Goal: Navigation & Orientation: Find specific page/section

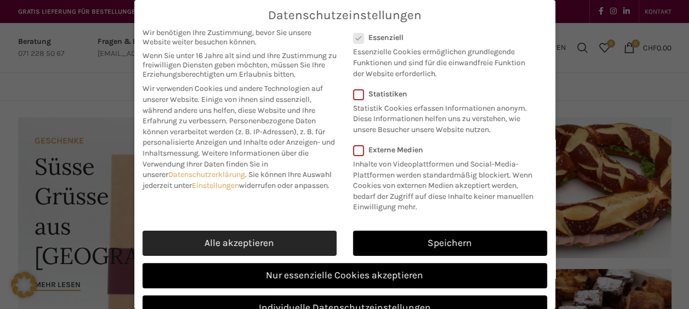
click at [252, 256] on link "Alle akzeptieren" at bounding box center [240, 243] width 194 height 25
checkbox input "true"
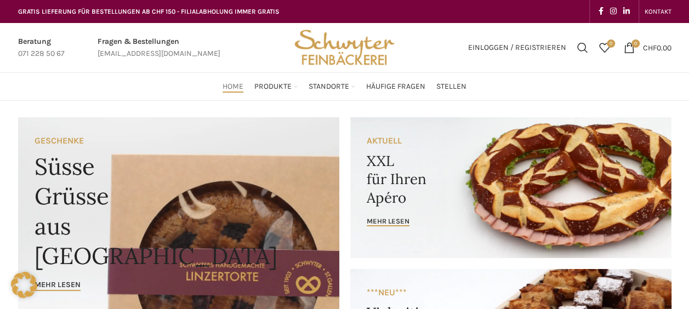
scroll to position [219, 0]
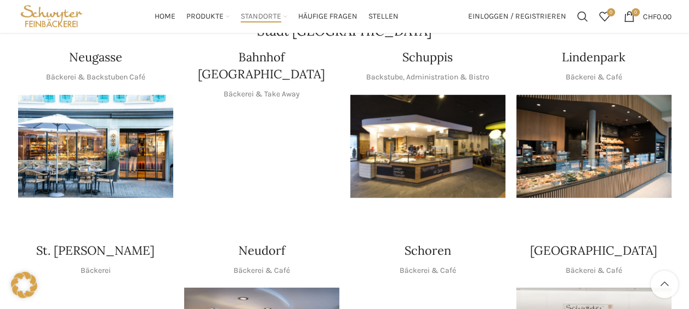
scroll to position [219, 0]
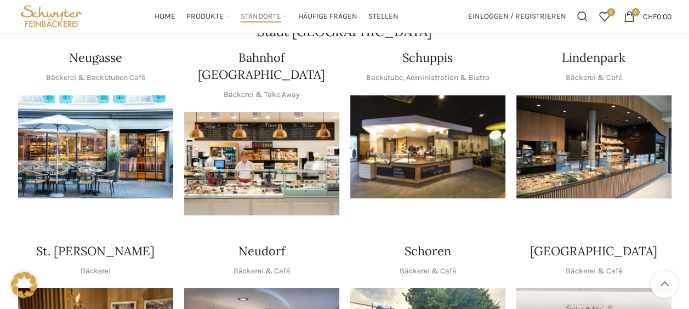
click at [281, 165] on img "1 / 1" at bounding box center [261, 164] width 155 height 104
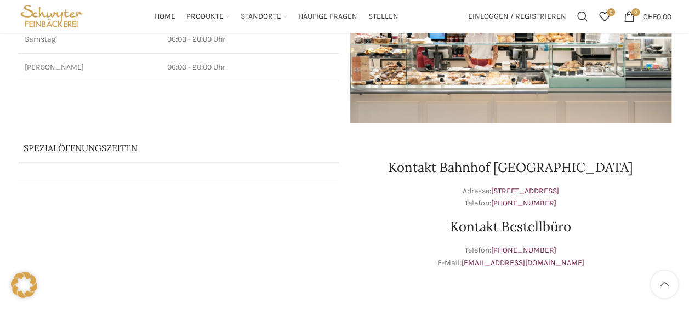
scroll to position [110, 0]
